Goal: Task Accomplishment & Management: Use online tool/utility

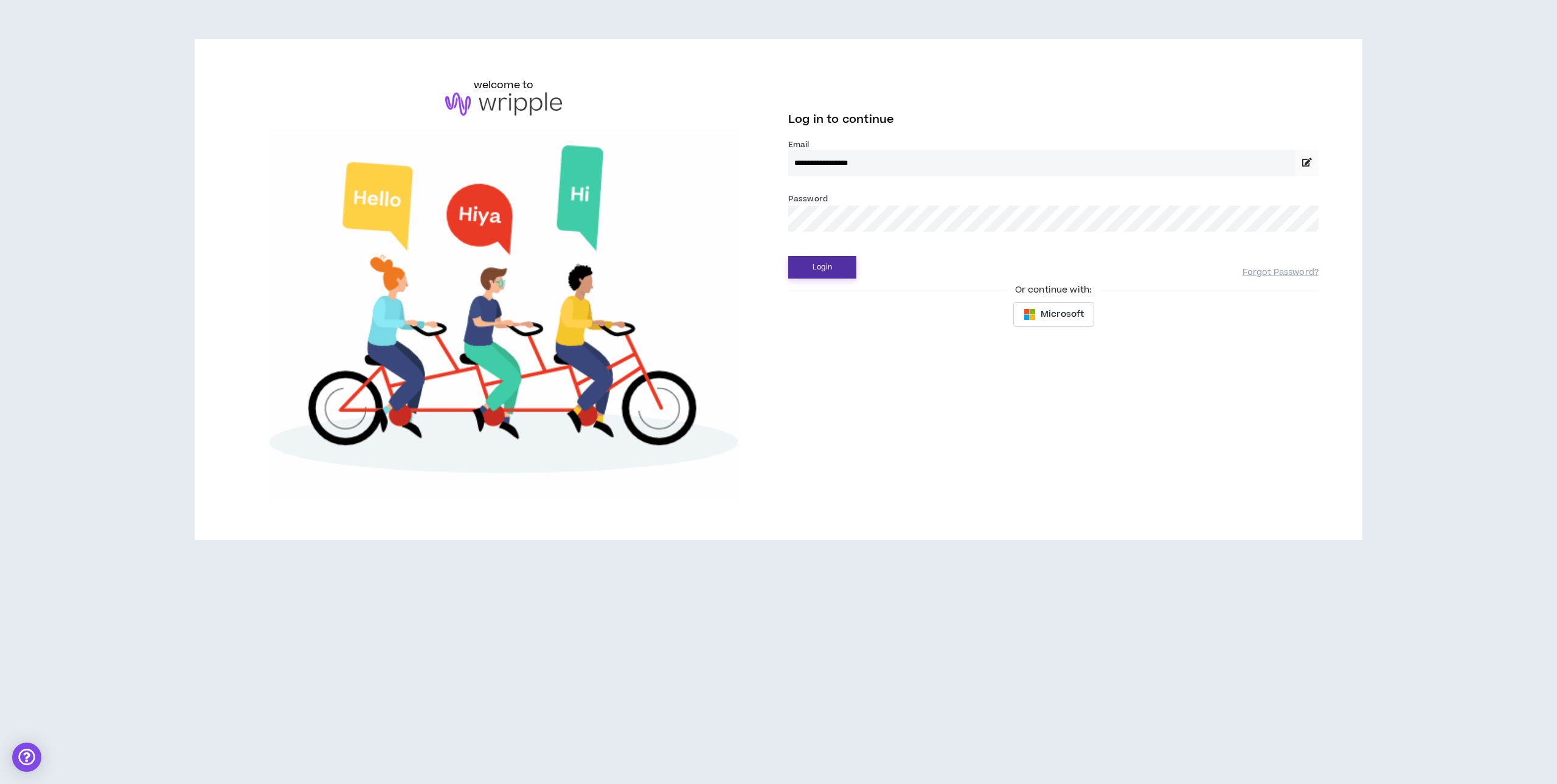
click at [813, 265] on button "Login" at bounding box center [822, 267] width 68 height 23
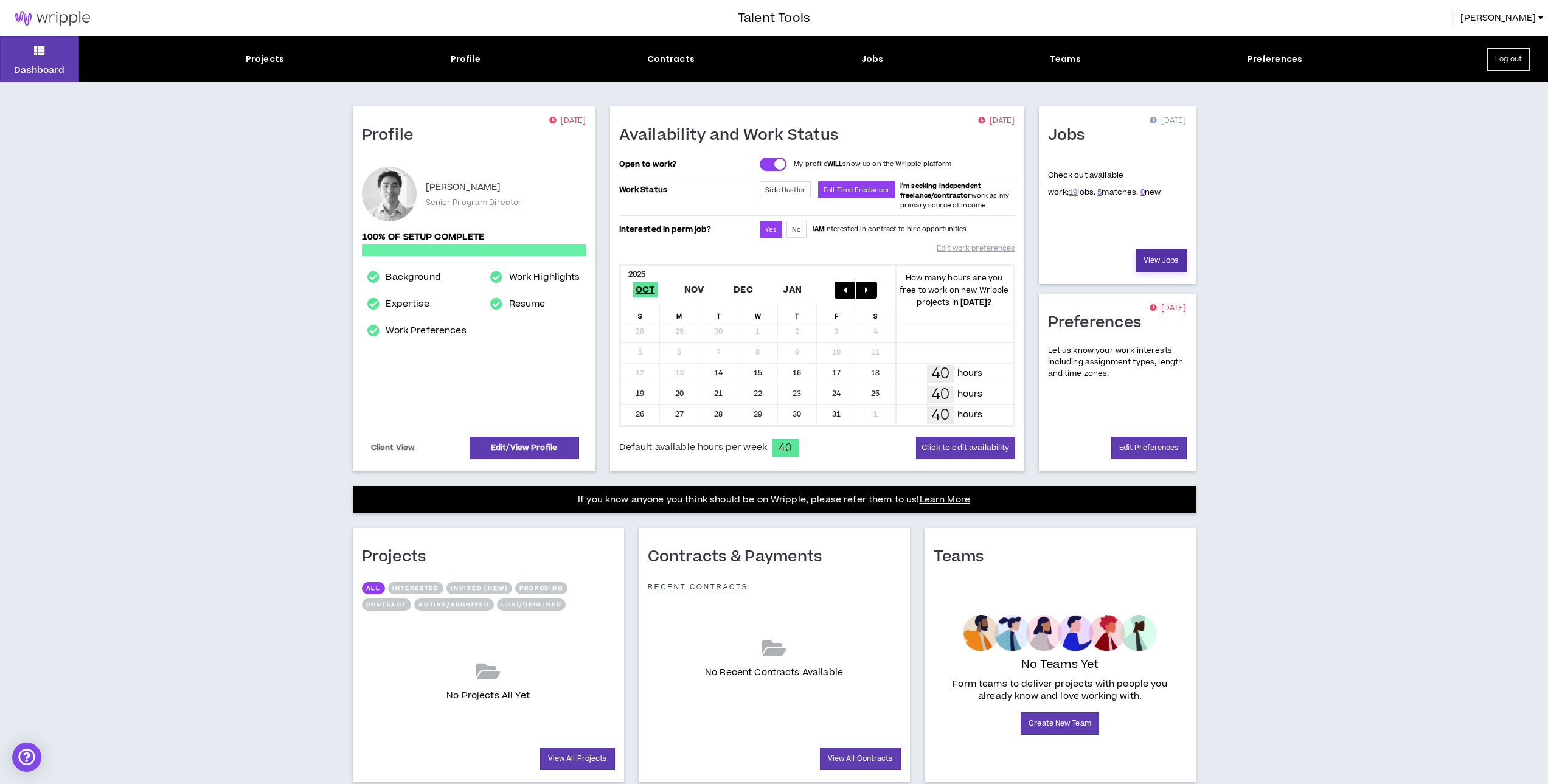
click at [1161, 253] on link "View Jobs" at bounding box center [1161, 261] width 51 height 23
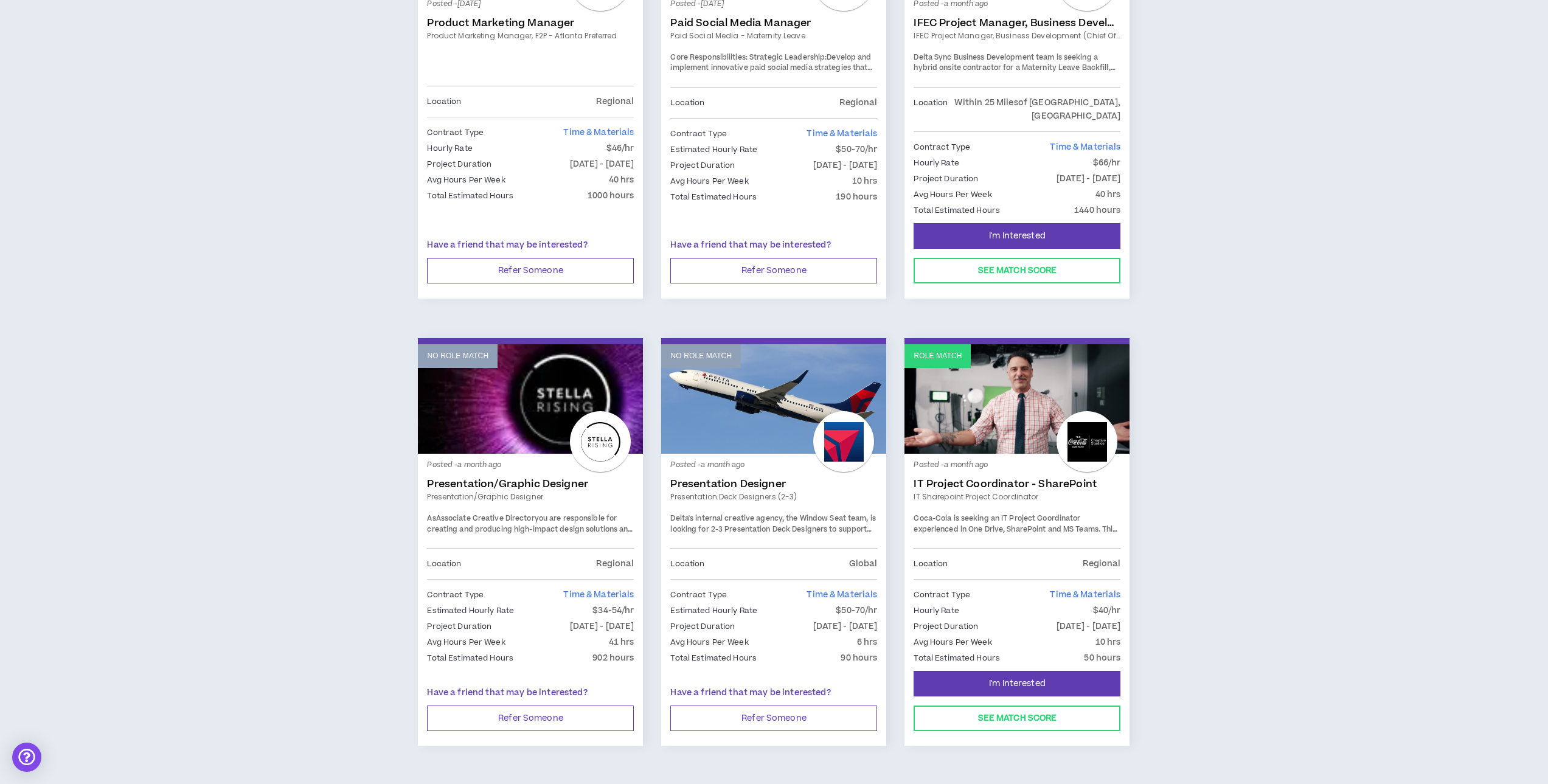
scroll to position [1735, 0]
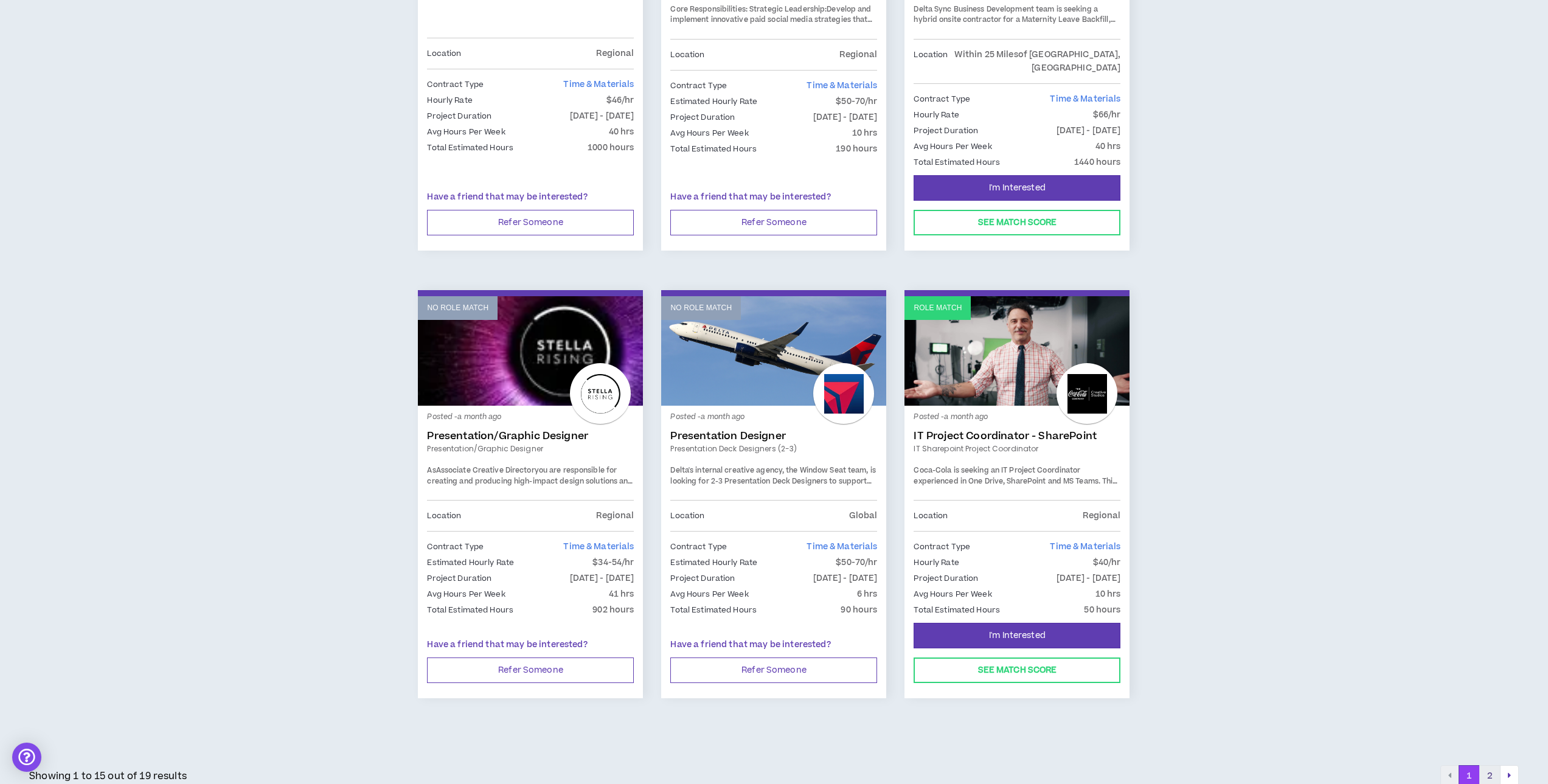
click at [1488, 765] on button "2" at bounding box center [1490, 776] width 21 height 22
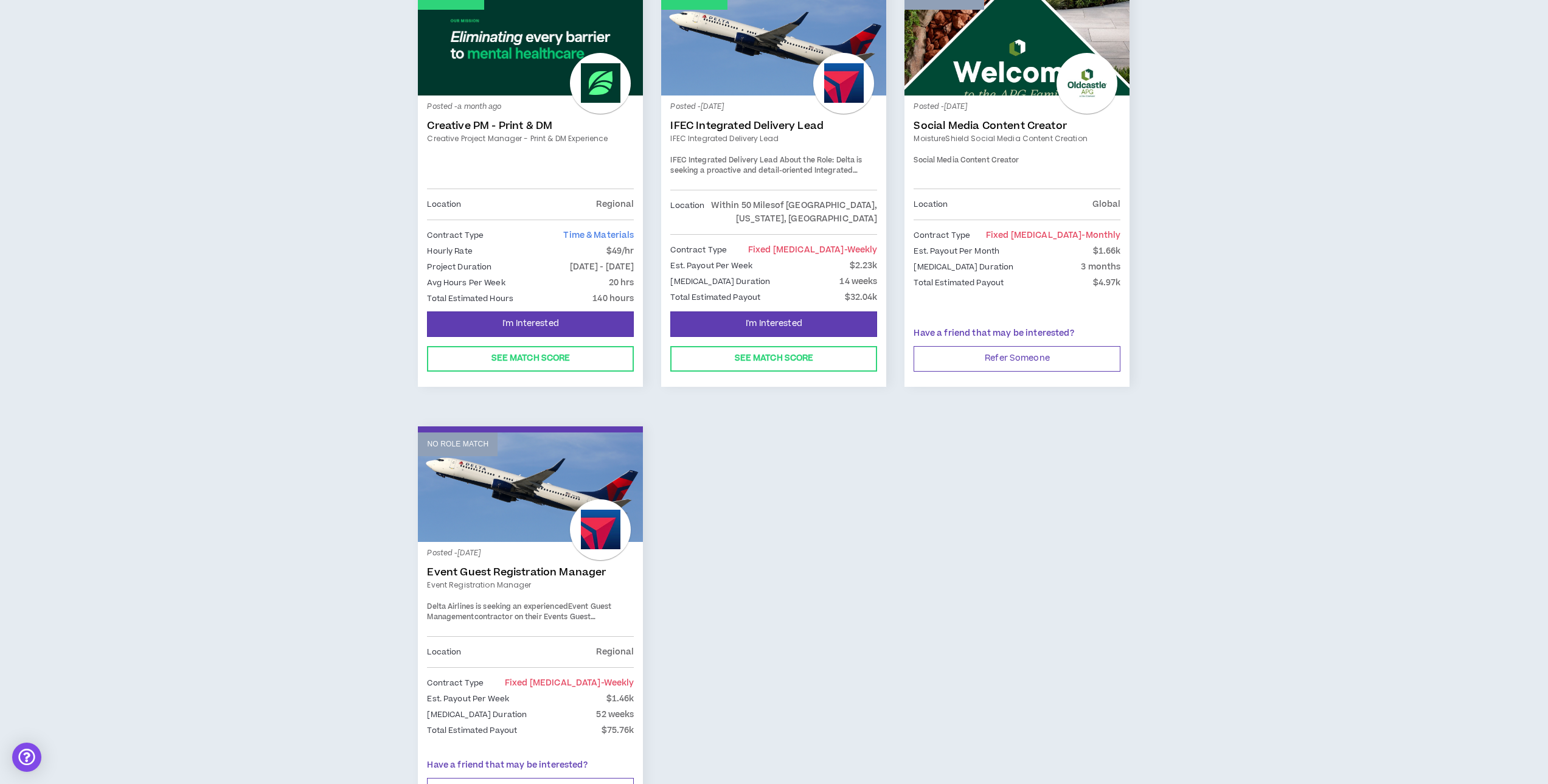
scroll to position [243, 0]
click at [738, 123] on link "IFEC Integrated Delivery Lead" at bounding box center [774, 125] width 207 height 12
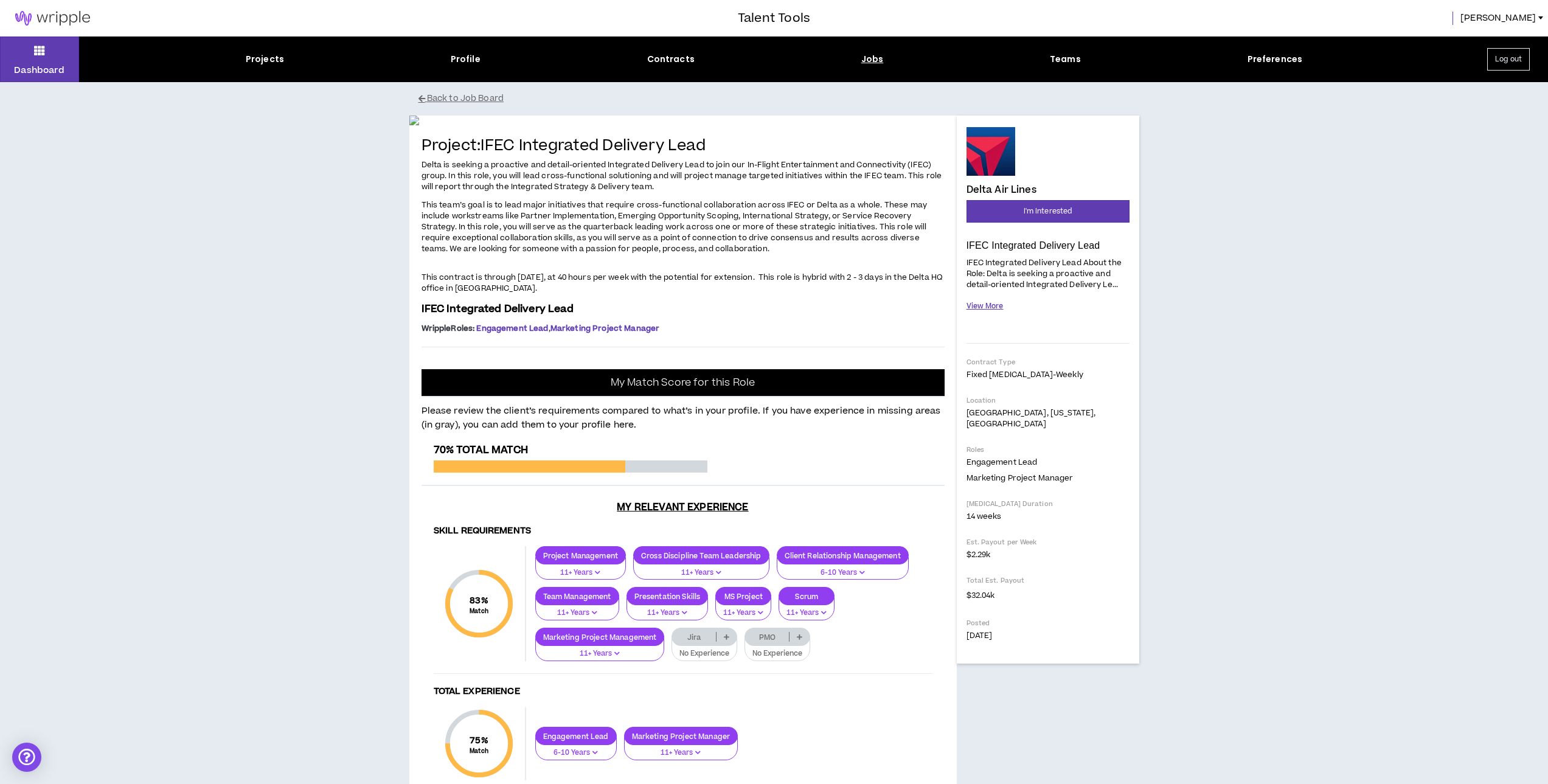
click at [984, 309] on button "View More" at bounding box center [985, 306] width 37 height 21
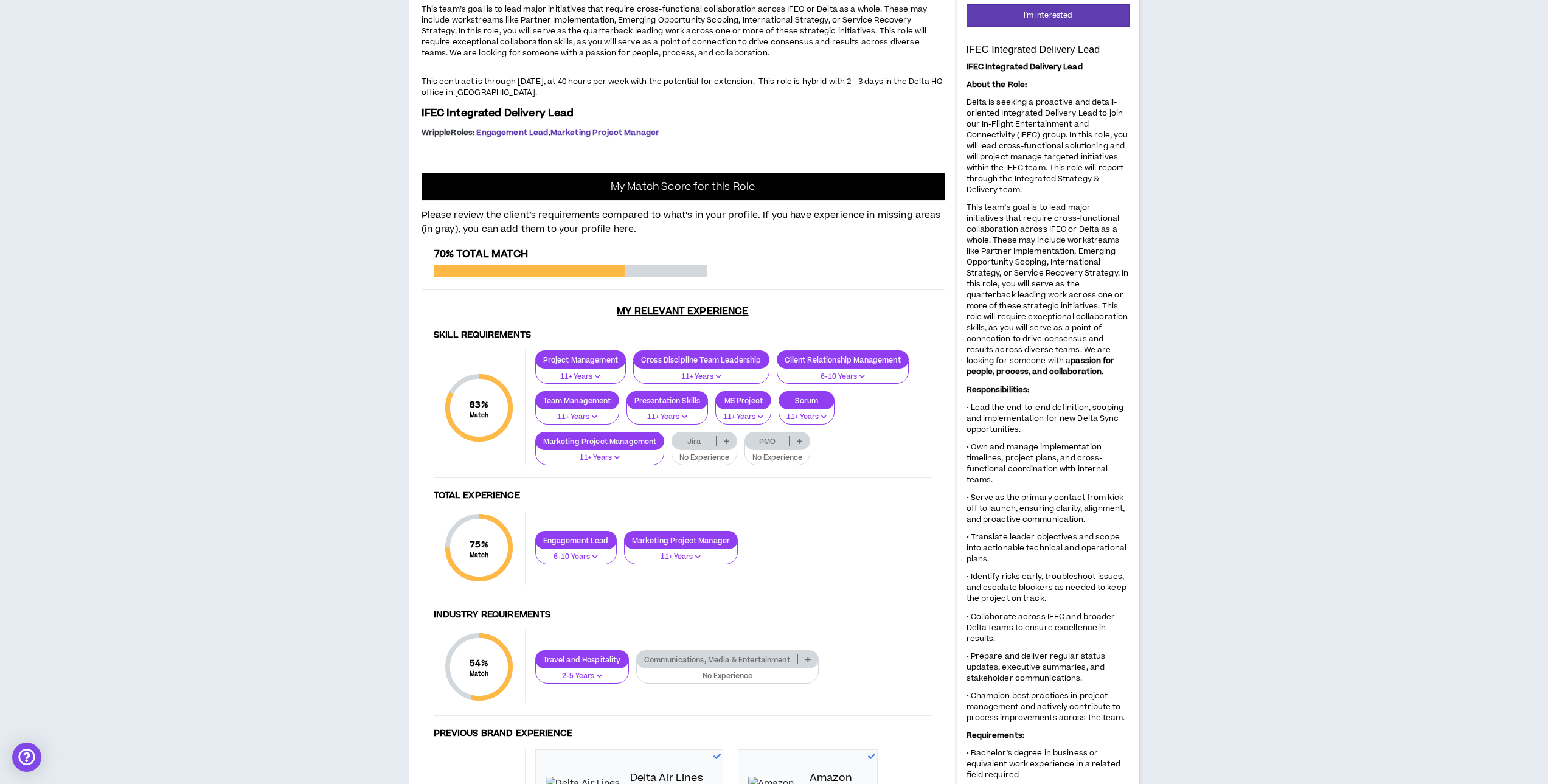
scroll to position [79, 0]
